Goal: Book appointment/travel/reservation

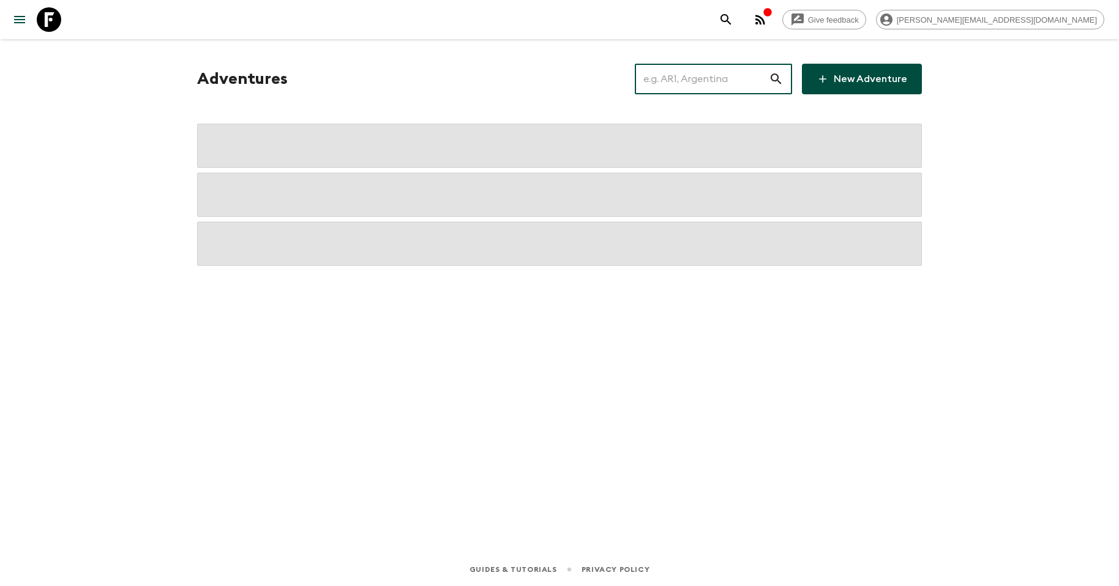
click at [669, 78] on input "text" at bounding box center [702, 79] width 134 height 34
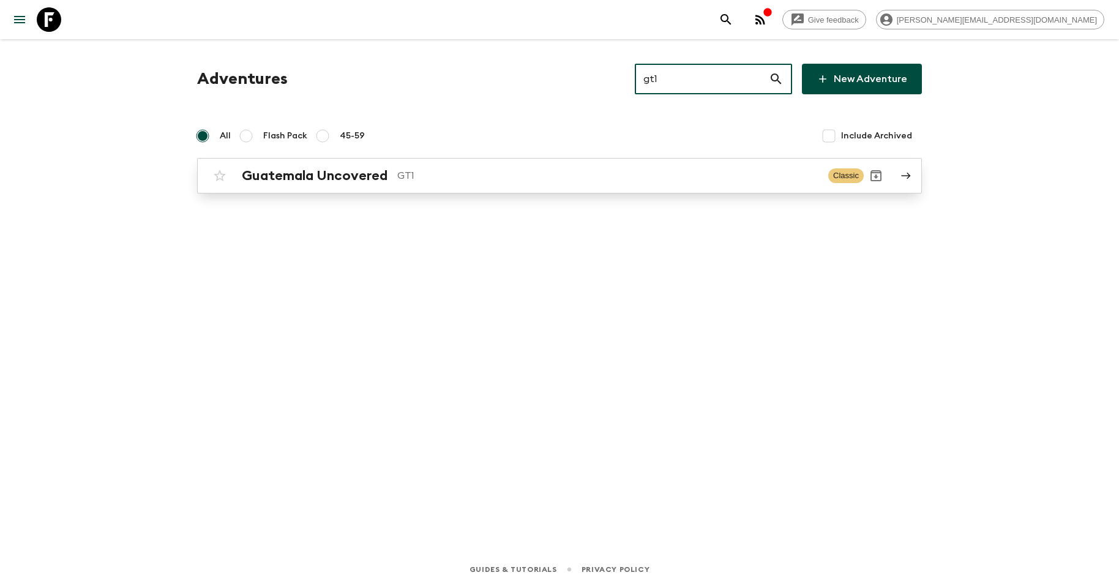
type input "gt1"
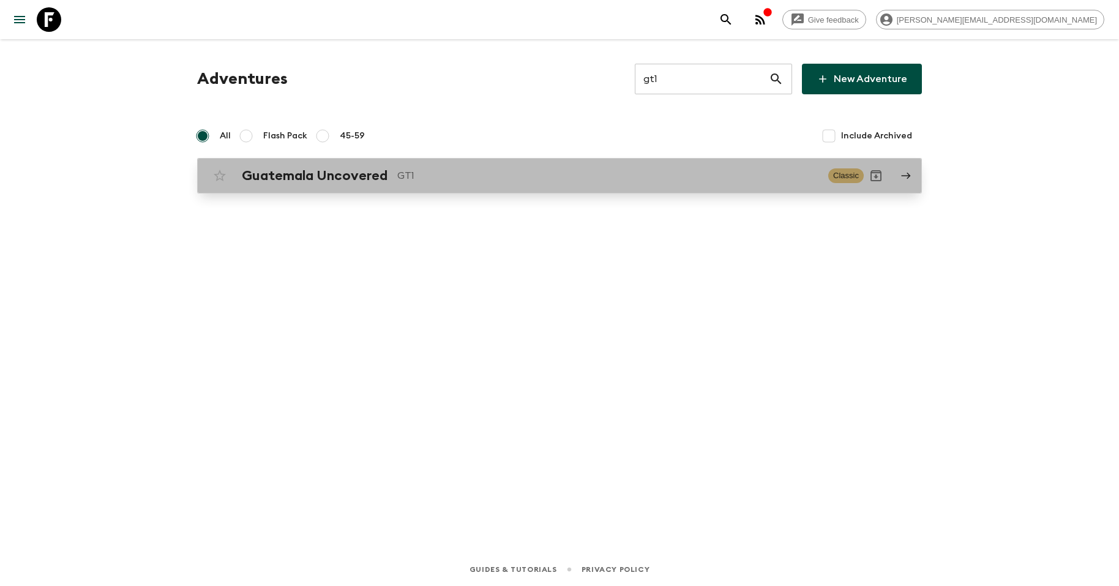
click at [352, 173] on h2 "Guatemala Uncovered" at bounding box center [315, 176] width 146 height 16
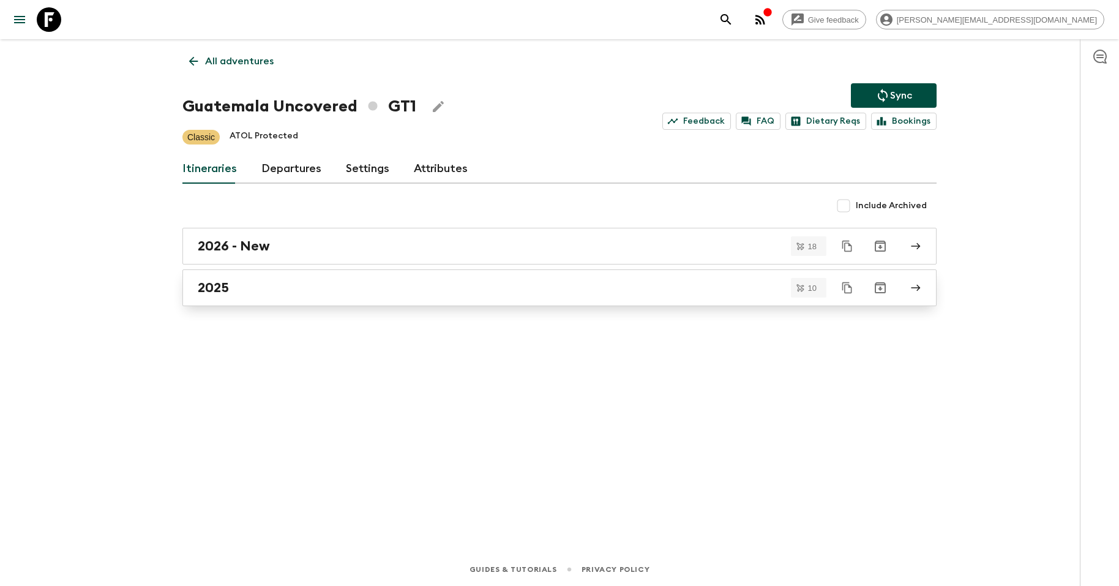
click at [284, 280] on div "2025" at bounding box center [548, 288] width 701 height 16
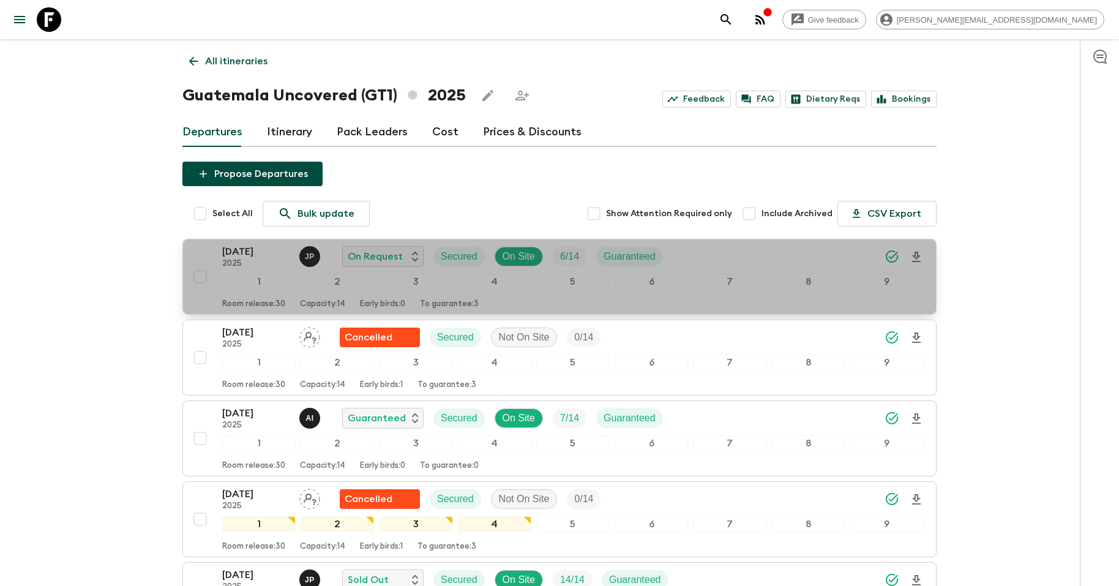
click at [242, 254] on p "[DATE]" at bounding box center [255, 251] width 67 height 15
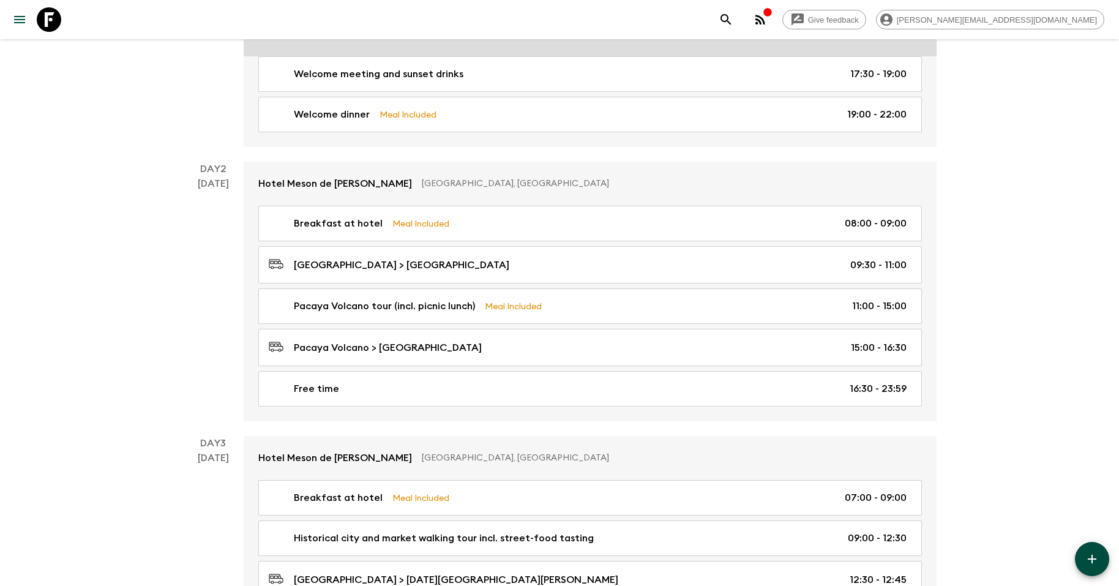
scroll to position [280, 0]
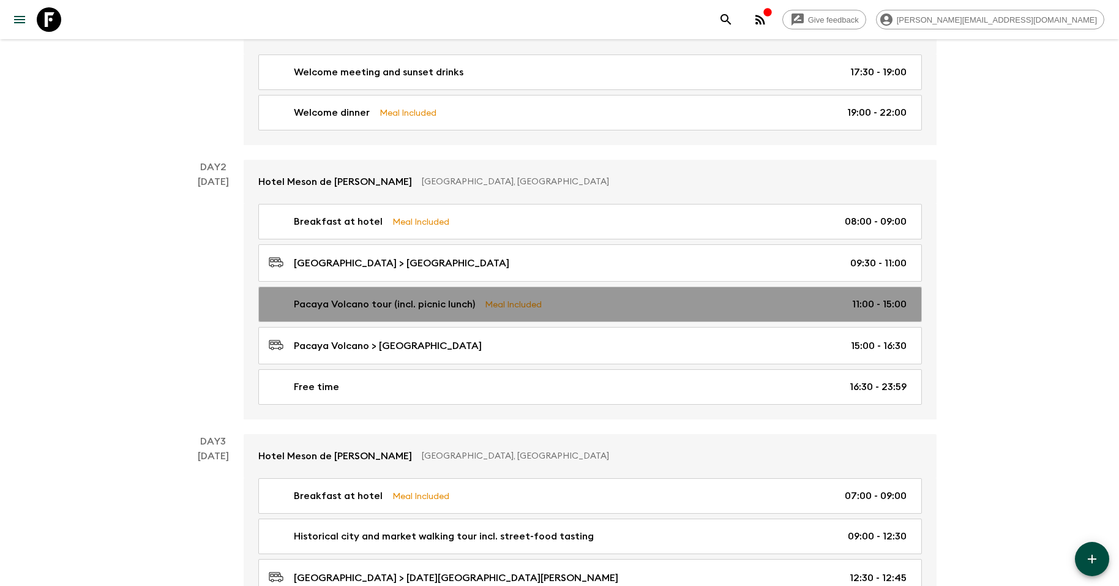
click at [385, 305] on p "Pacaya Volcano tour (incl. picnic lunch)" at bounding box center [384, 304] width 181 height 15
